Goal: Task Accomplishment & Management: Check status

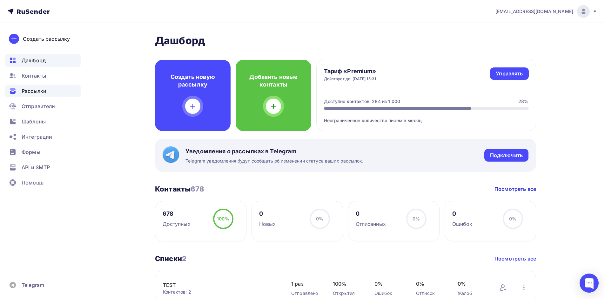
click at [38, 93] on span "Рассылки" at bounding box center [34, 91] width 25 height 8
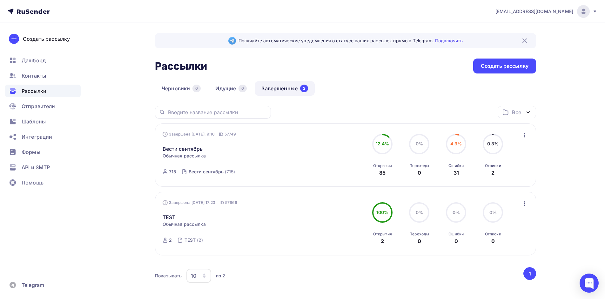
click at [525, 136] on icon "button" at bounding box center [524, 135] width 1 height 4
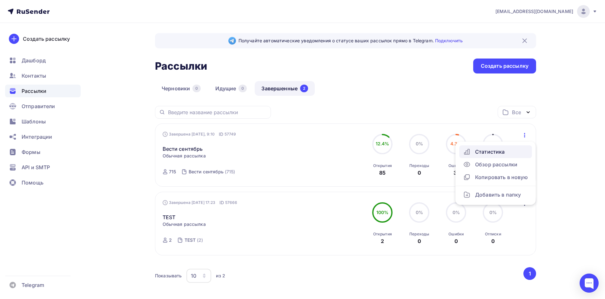
click at [505, 150] on div "Статистика" at bounding box center [495, 152] width 65 height 8
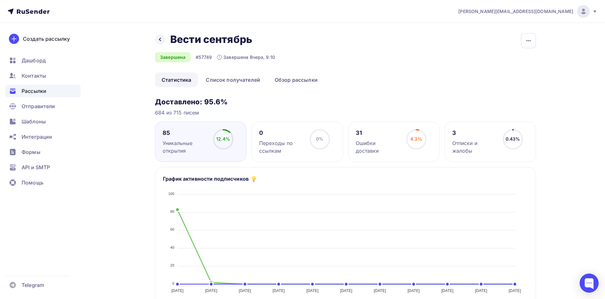
click at [464, 141] on div "Отписки и жалобы" at bounding box center [474, 146] width 45 height 15
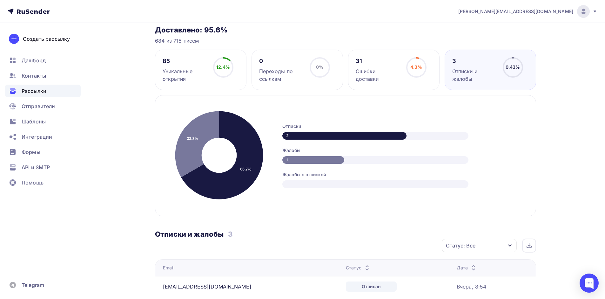
scroll to position [32, 0]
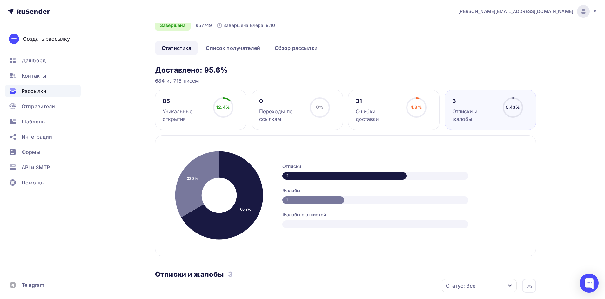
click at [408, 106] on circle at bounding box center [416, 107] width 19 height 19
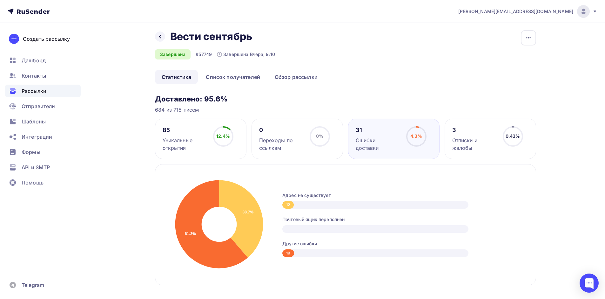
scroll to position [0, 0]
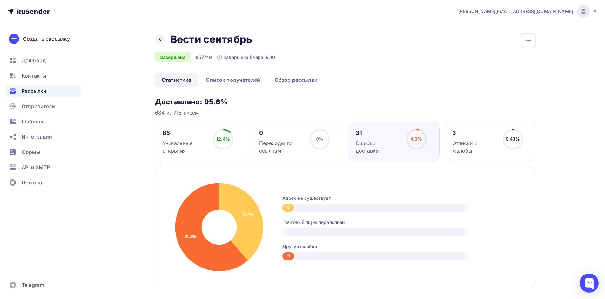
click at [296, 144] on div "Переходы по ссылкам" at bounding box center [281, 146] width 45 height 15
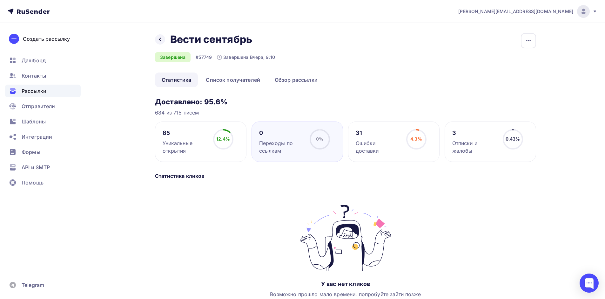
click at [200, 141] on div "Уникальные открытия" at bounding box center [185, 146] width 45 height 15
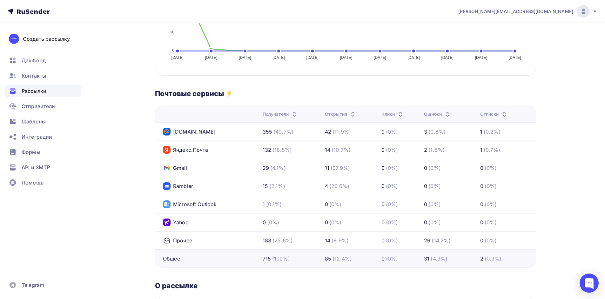
scroll to position [57, 0]
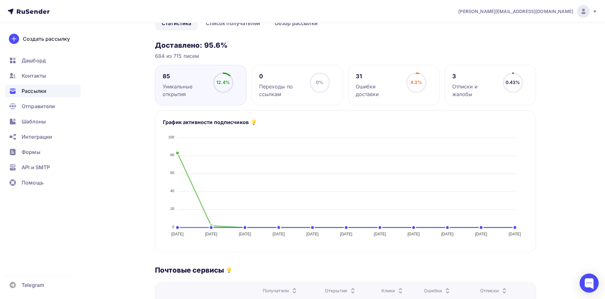
click at [189, 81] on div "85 Уникальные открытия" at bounding box center [185, 84] width 45 height 25
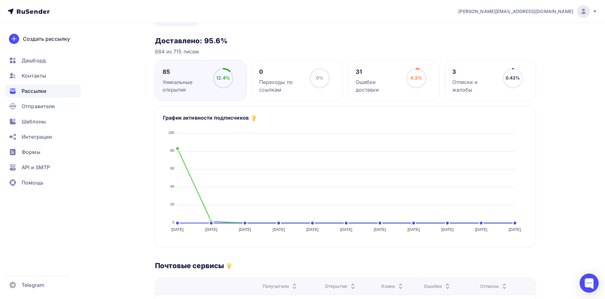
scroll to position [64, 0]
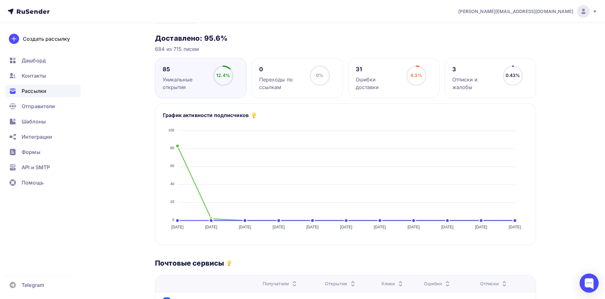
click at [377, 72] on div "31" at bounding box center [378, 69] width 45 height 8
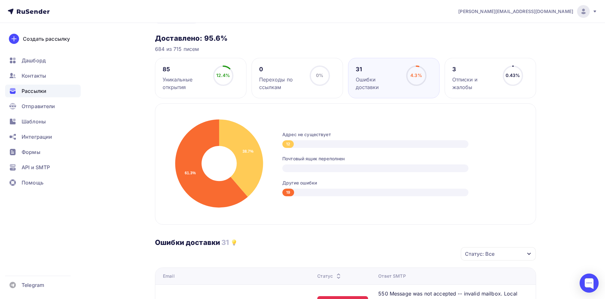
click at [194, 88] on div "Уникальные открытия" at bounding box center [185, 83] width 45 height 15
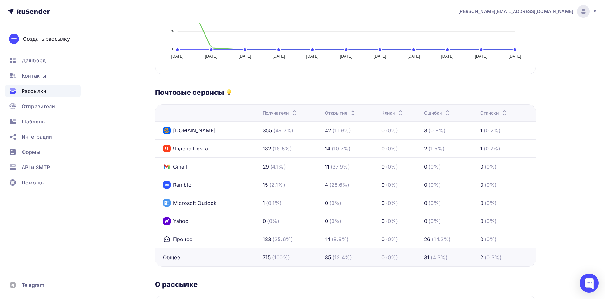
scroll to position [232, 0]
